Goal: Task Accomplishment & Management: Complete application form

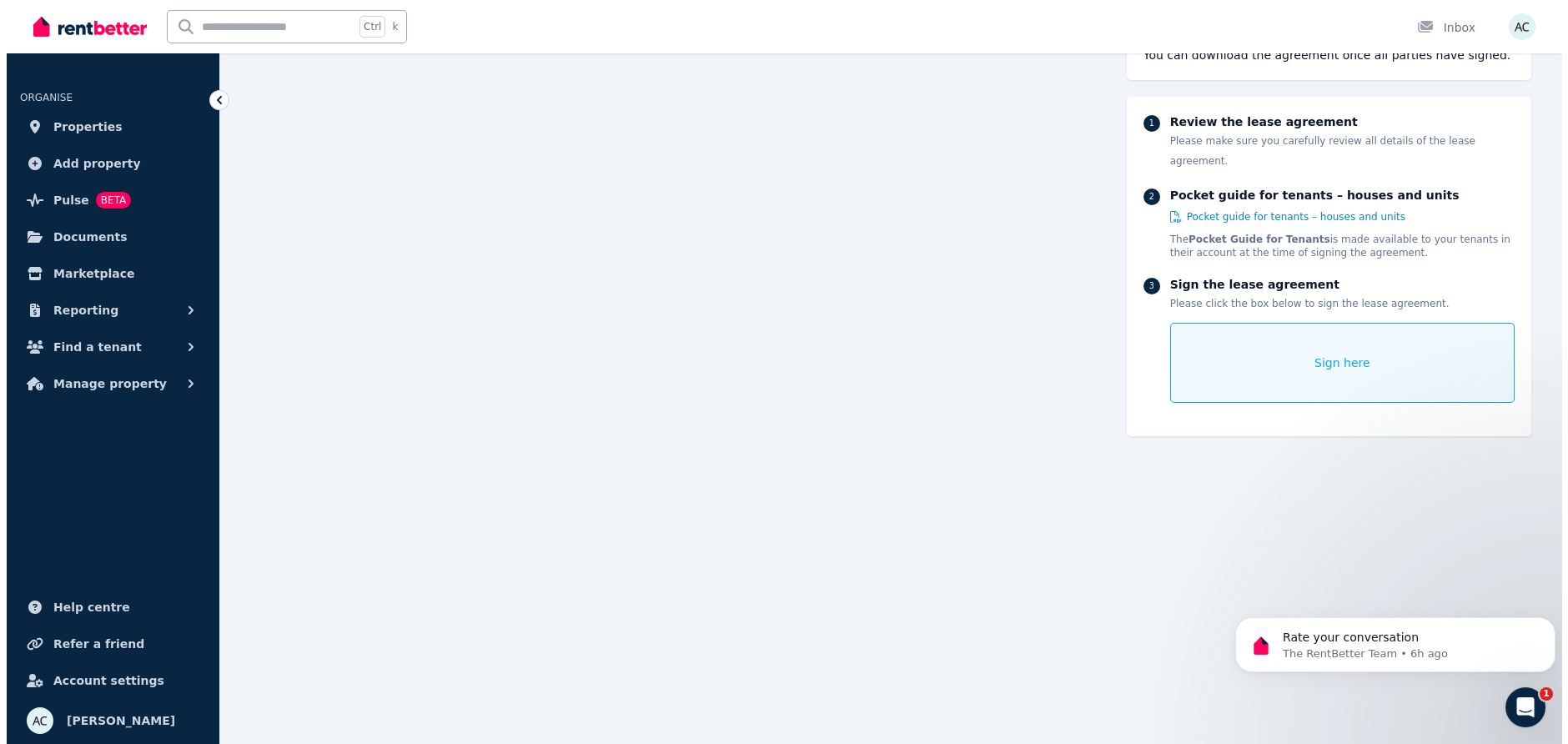
scroll to position [200, 0]
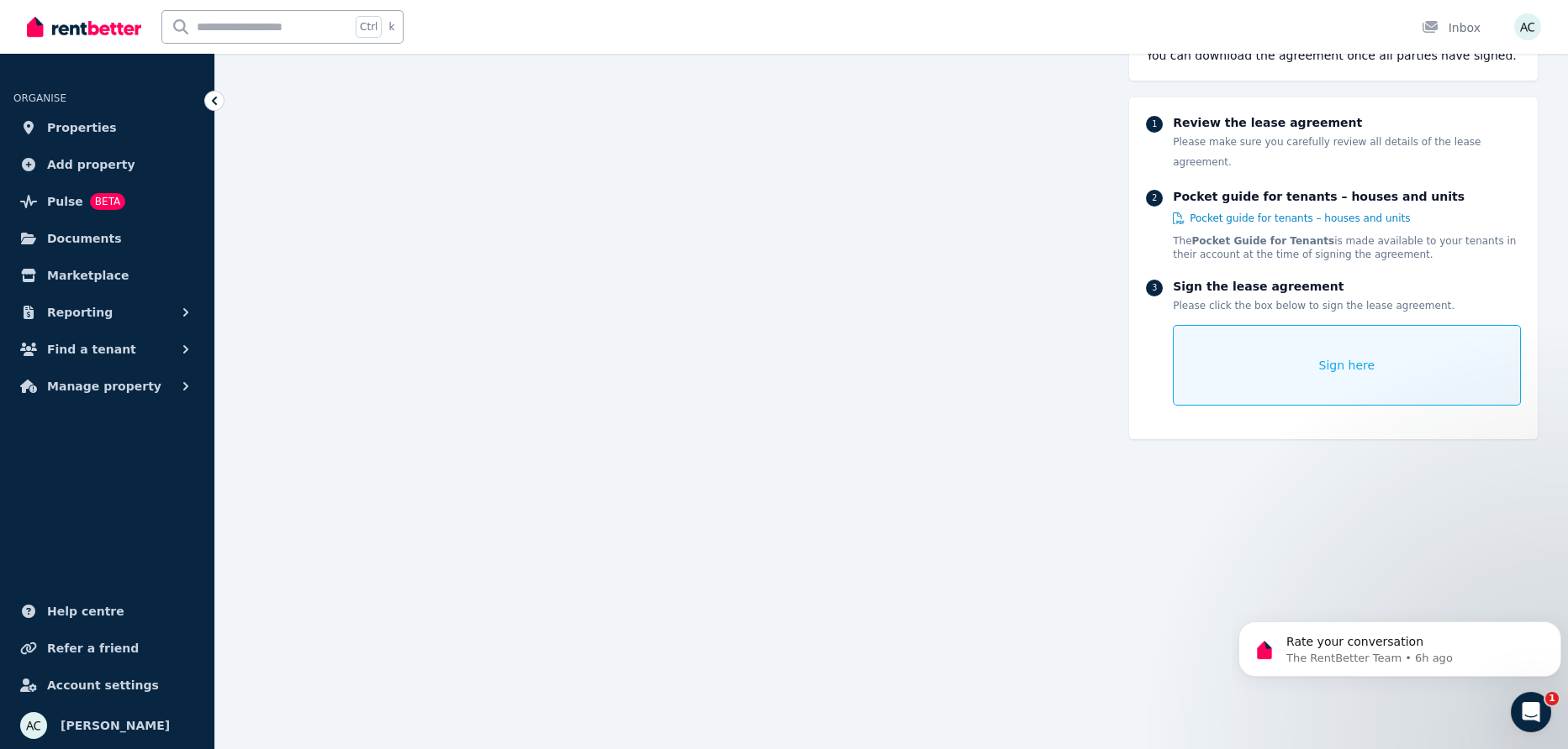
click at [1357, 357] on span "Sign here" at bounding box center [1346, 365] width 56 height 17
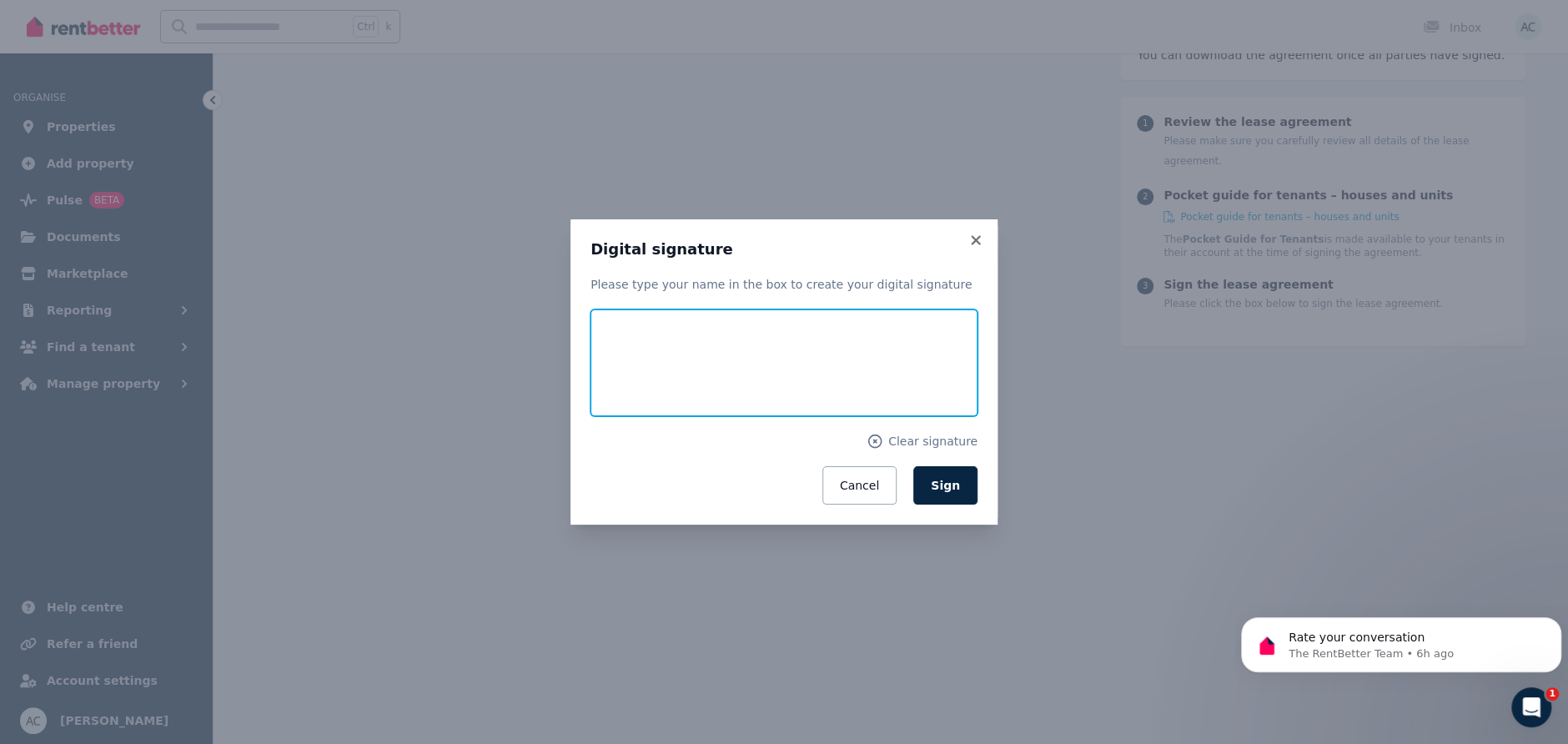
click at [729, 369] on input "text" at bounding box center [783, 362] width 387 height 107
type input "**********"
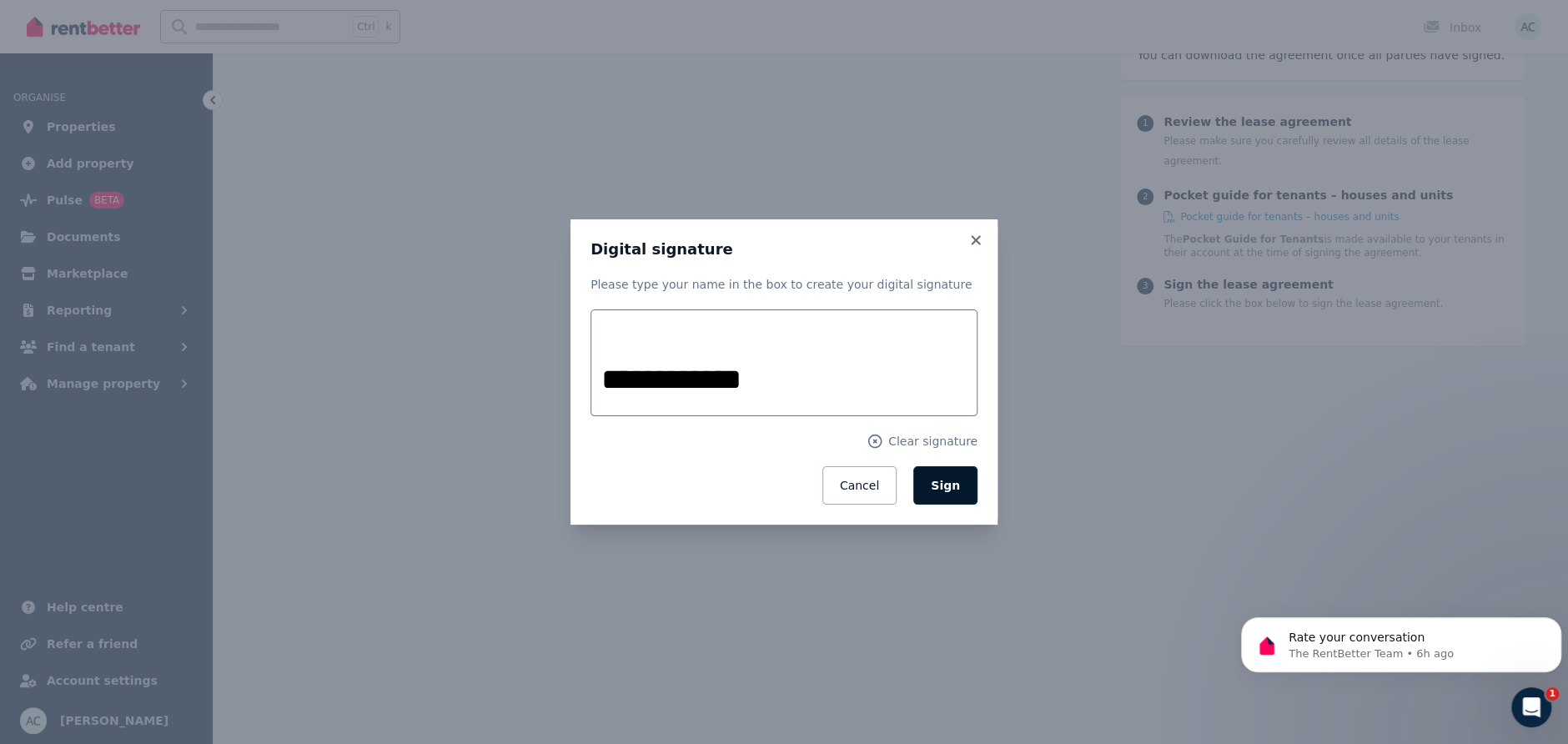
click at [955, 486] on span "Sign" at bounding box center [945, 486] width 29 height 14
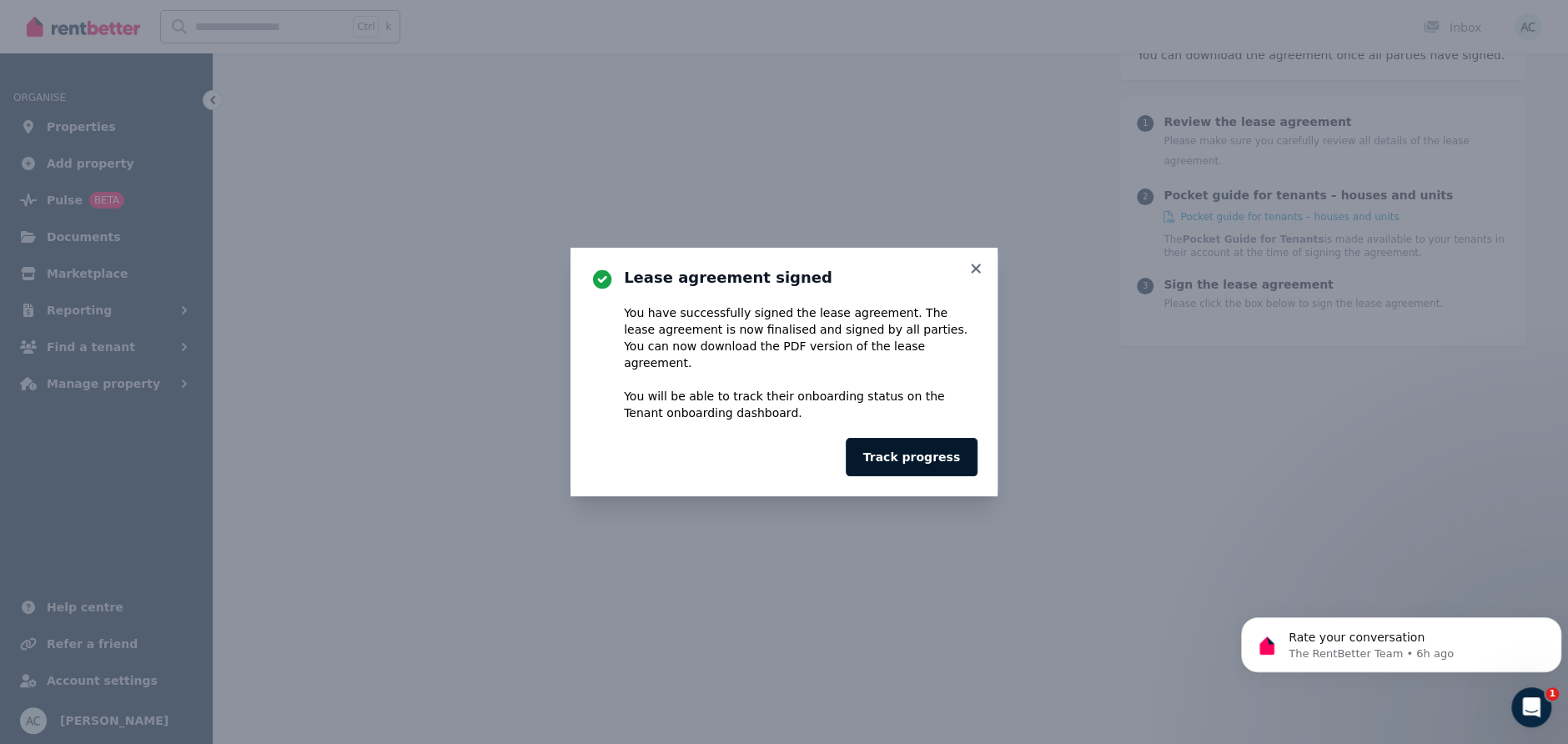
click at [934, 453] on button "Track progress" at bounding box center [911, 456] width 132 height 38
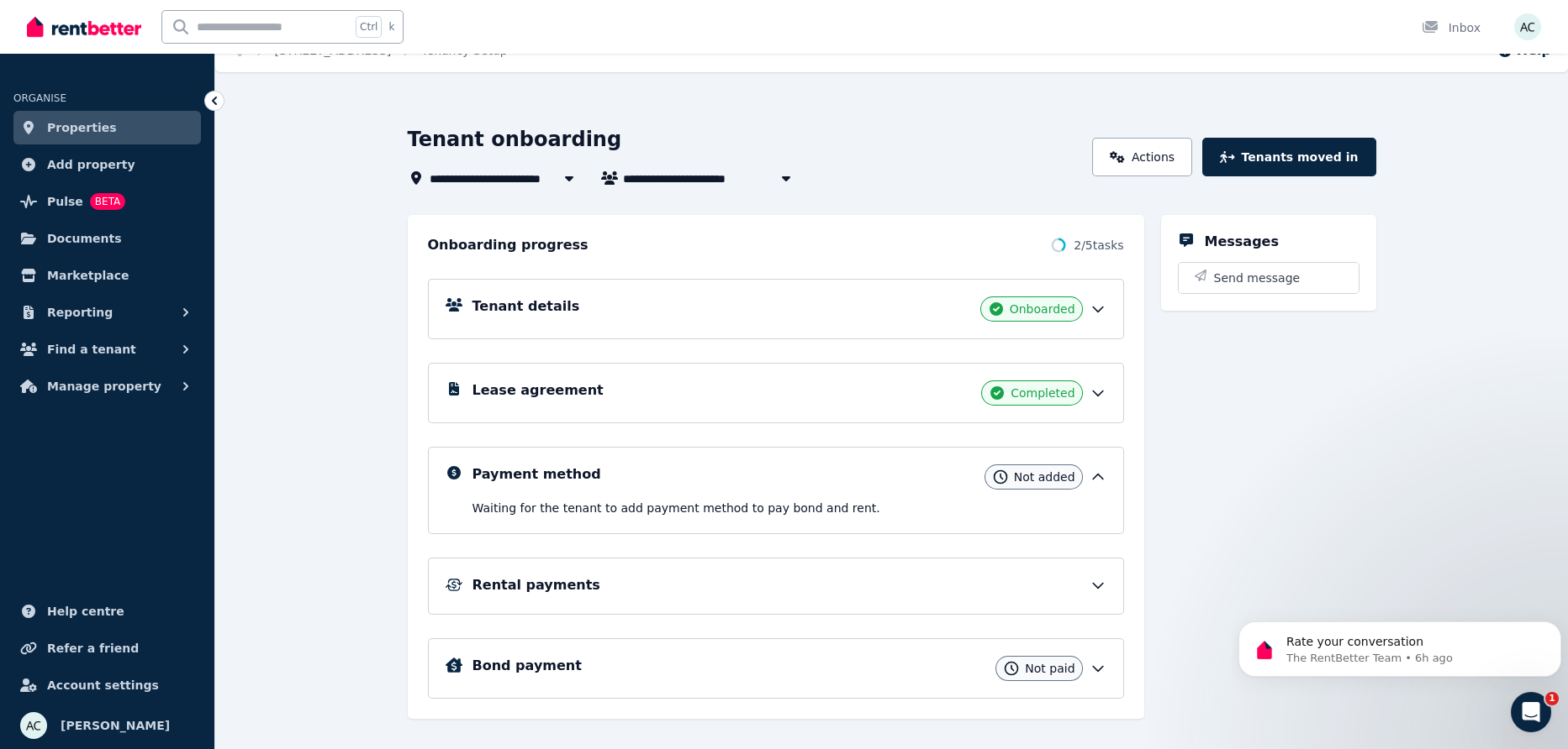
scroll to position [47, 0]
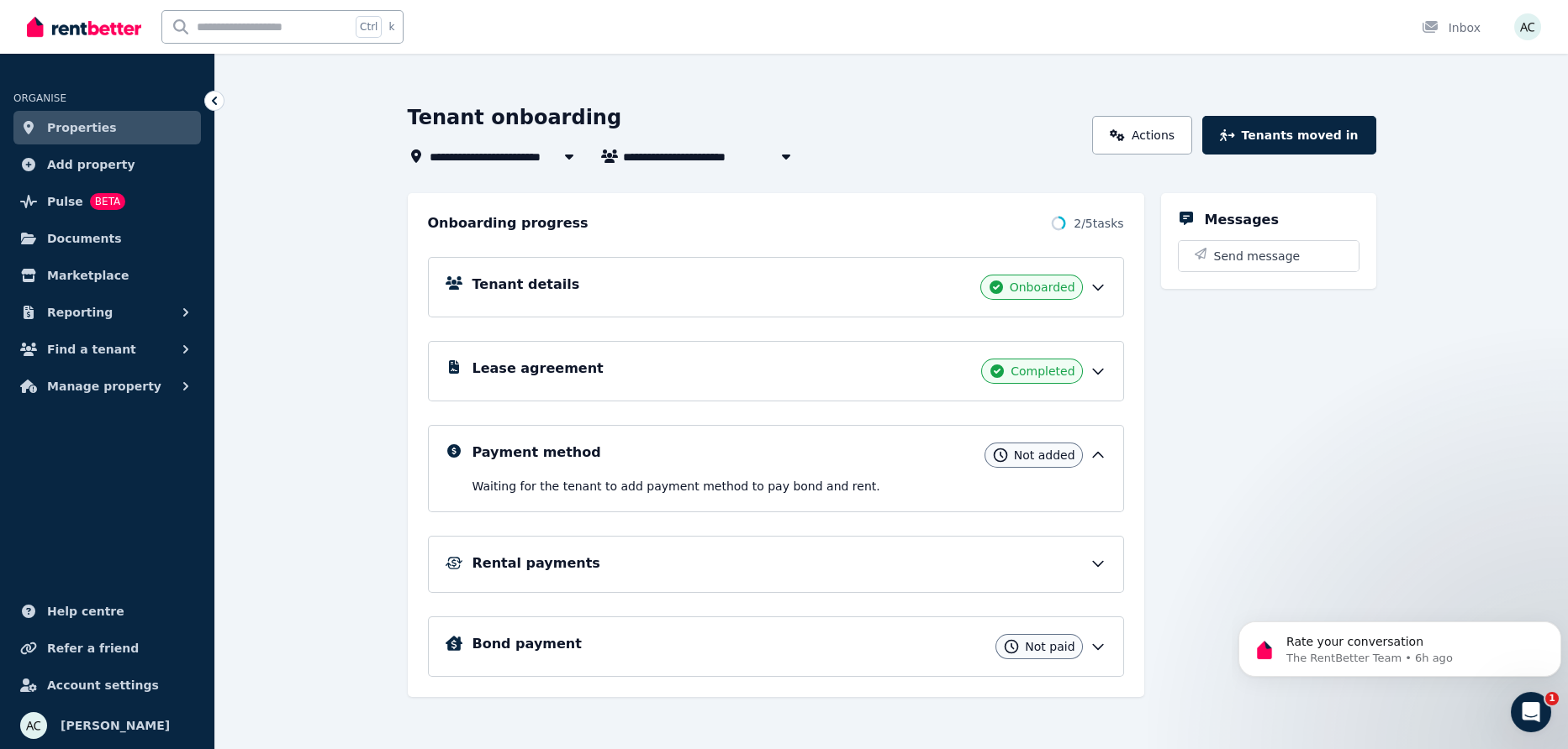
click at [1099, 449] on icon at bounding box center [1098, 454] width 17 height 17
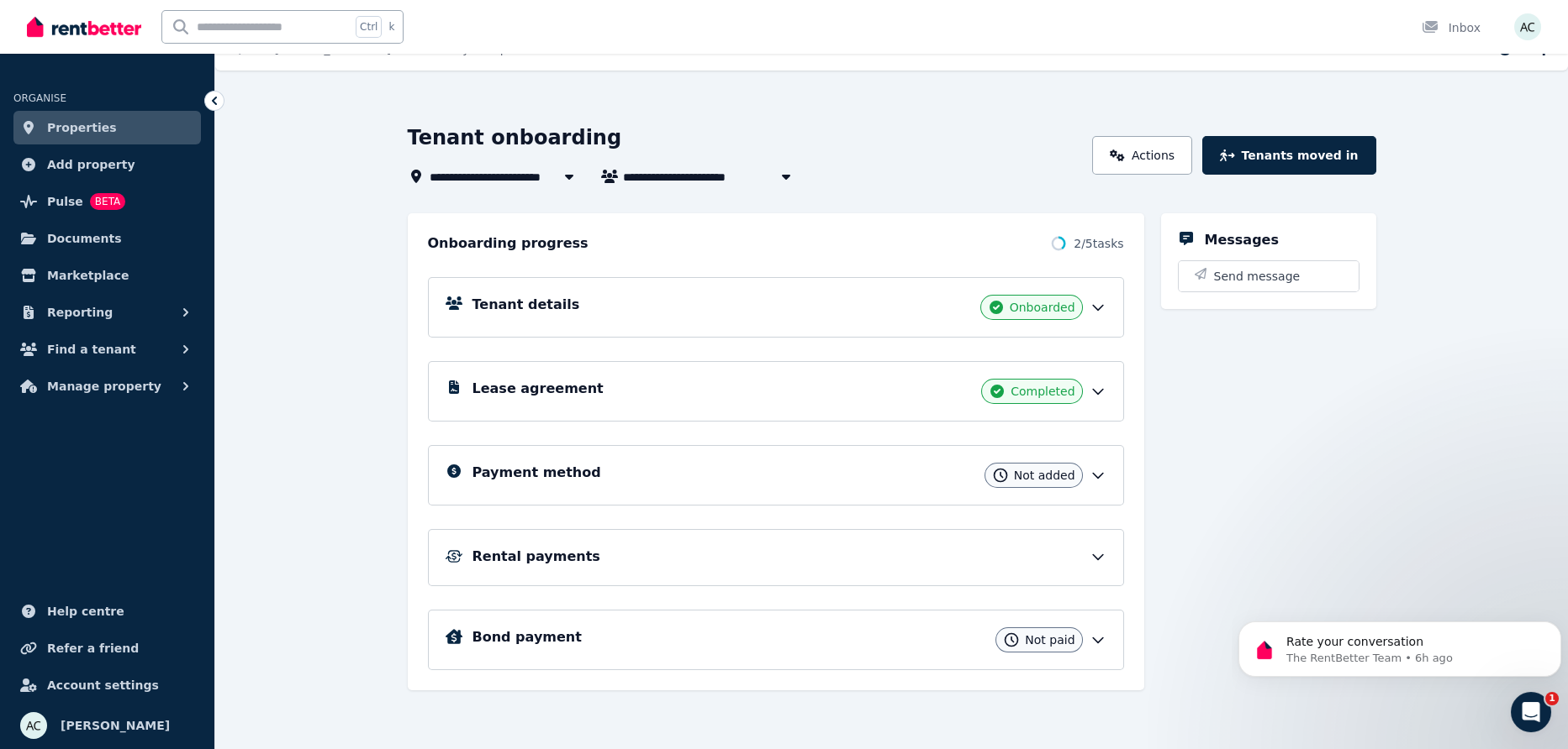
scroll to position [27, 0]
click at [1096, 549] on icon at bounding box center [1098, 557] width 17 height 17
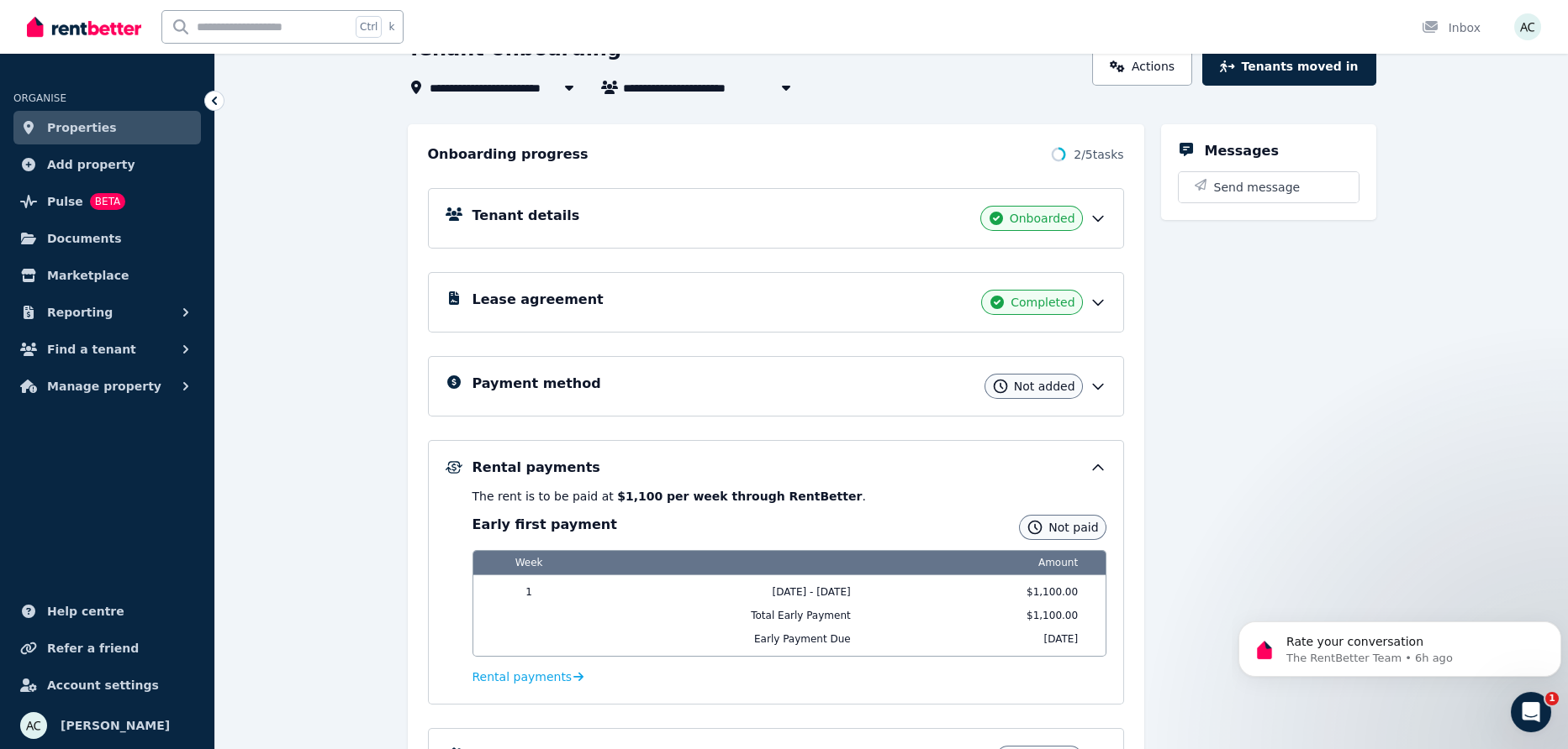
scroll to position [0, 0]
